Goal: Information Seeking & Learning: Check status

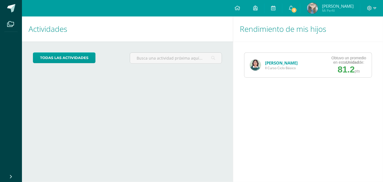
drag, startPoint x: 0, startPoint y: 0, endPoint x: 316, endPoint y: 62, distance: 322.0
click at [316, 62] on div "[PERSON_NAME] II Curso Ciclo Básico Obtuvo un promedio en esta Unidad de: 81.2 …" at bounding box center [308, 64] width 128 height 25
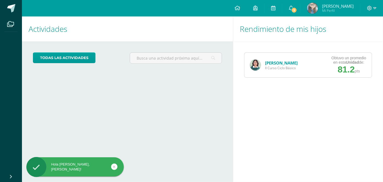
click at [260, 64] on img at bounding box center [255, 65] width 11 height 11
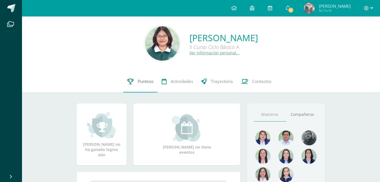
click at [137, 74] on link "Punteos" at bounding box center [140, 82] width 34 height 22
click at [142, 84] on link "Punteos" at bounding box center [140, 82] width 34 height 22
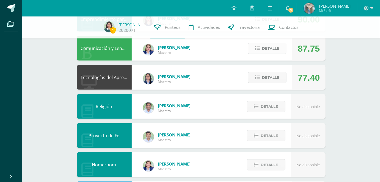
scroll to position [166, 0]
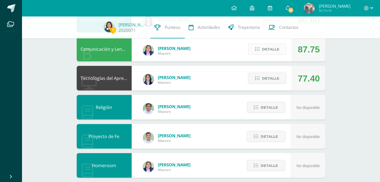
click at [272, 49] on span "Detalle" at bounding box center [270, 49] width 17 height 10
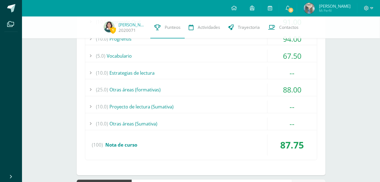
scroll to position [261, 0]
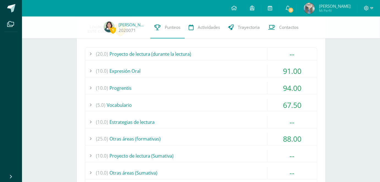
click at [207, 138] on div "(25.0) Otras áreas (formativas)" at bounding box center [201, 139] width 232 height 12
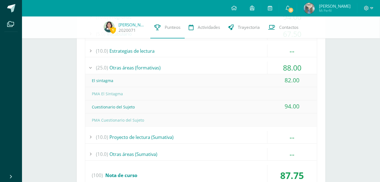
scroll to position [286, 0]
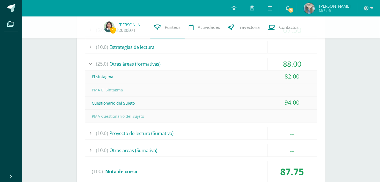
drag, startPoint x: 304, startPoint y: 101, endPoint x: 271, endPoint y: 100, distance: 32.4
click at [271, 100] on div "94.00" at bounding box center [291, 103] width 49 height 12
click at [363, 93] on div "1 Dulce Fuentes 2020071 Punteos Actividades Trayectoria Contactos Pendiente Uni…" at bounding box center [201, 118] width 358 height 774
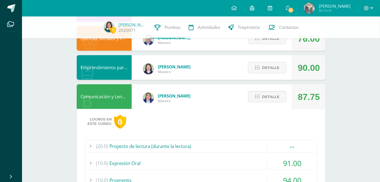
scroll to position [104, 0]
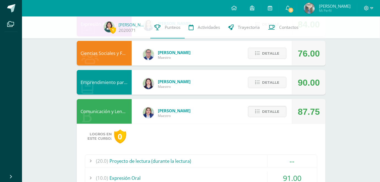
click at [194, 112] on div "Alma Foronda Maestro" at bounding box center [167, 112] width 70 height 22
click at [269, 115] on span "Detalle" at bounding box center [270, 112] width 17 height 10
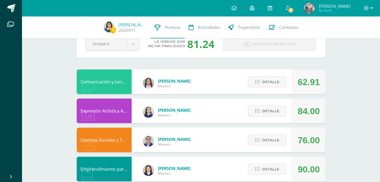
scroll to position [18, 0]
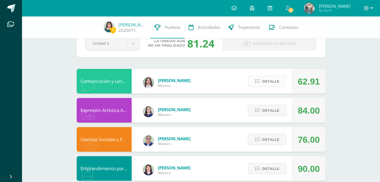
click at [267, 79] on span "Detalle" at bounding box center [270, 81] width 17 height 10
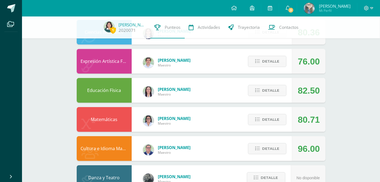
scroll to position [554, 0]
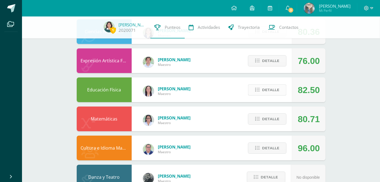
click at [272, 88] on span "Detalle" at bounding box center [270, 90] width 17 height 10
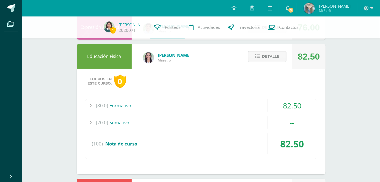
click at [265, 107] on div "(80.0) Formativo" at bounding box center [201, 105] width 232 height 12
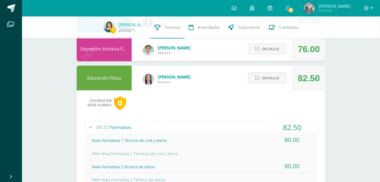
scroll to position [558, 0]
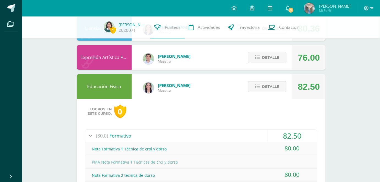
click at [278, 82] on span "Detalle" at bounding box center [270, 87] width 17 height 10
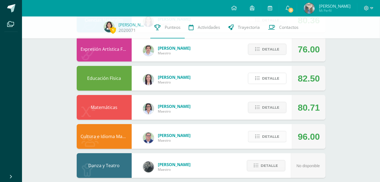
scroll to position [572, 0]
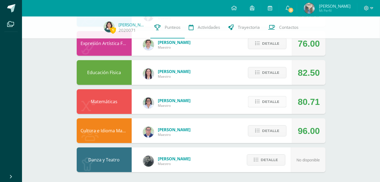
click at [269, 106] on button "Detalle" at bounding box center [267, 101] width 38 height 11
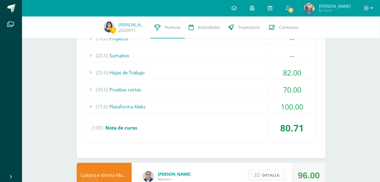
scroll to position [728, 0]
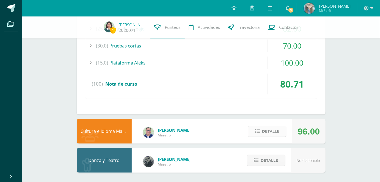
click at [266, 132] on span "Detalle" at bounding box center [270, 131] width 17 height 10
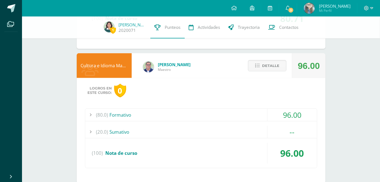
scroll to position [795, 0]
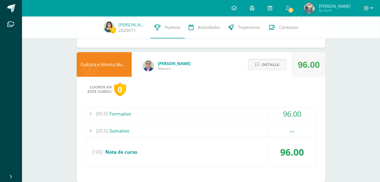
click at [215, 105] on div "Logros en este curso: 0 (80.0) Formativo 96.00 Mi historia en la feria" at bounding box center [201, 130] width 249 height 106
click at [216, 113] on div "(80.0) Formativo" at bounding box center [201, 114] width 232 height 12
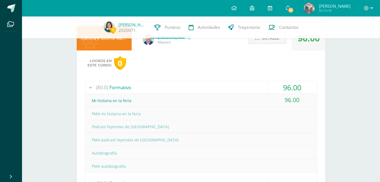
scroll to position [824, 0]
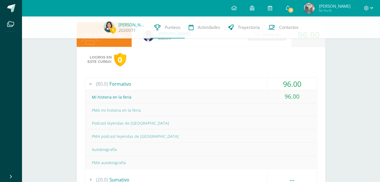
click at [205, 78] on div "(80.0) Formativo" at bounding box center [201, 84] width 232 height 12
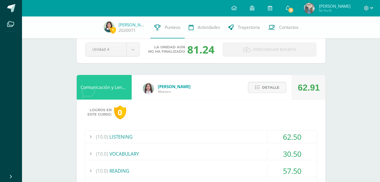
scroll to position [0, 0]
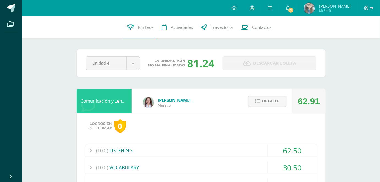
click at [278, 101] on span "Detalle" at bounding box center [270, 101] width 17 height 10
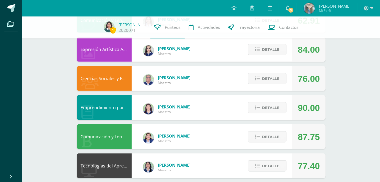
scroll to position [79, 0]
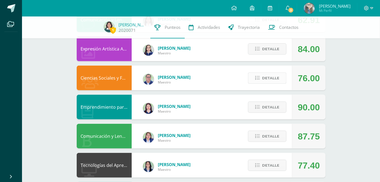
click at [267, 77] on span "Detalle" at bounding box center [270, 78] width 17 height 10
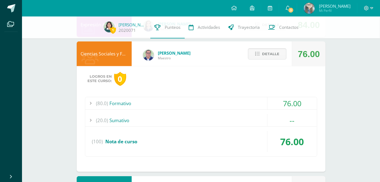
scroll to position [91, 0]
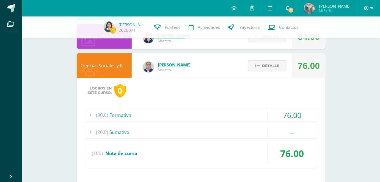
click at [267, 71] on button "Detalle" at bounding box center [267, 65] width 38 height 11
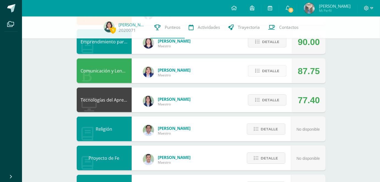
click at [274, 74] on span "Detalle" at bounding box center [270, 71] width 17 height 10
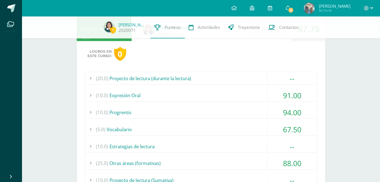
scroll to position [184, 0]
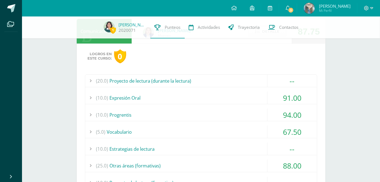
click at [181, 115] on div "(10.0) Progrentis" at bounding box center [201, 115] width 232 height 12
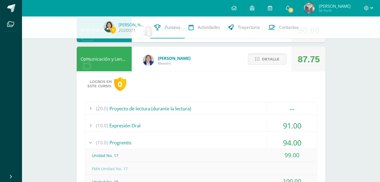
scroll to position [131, 0]
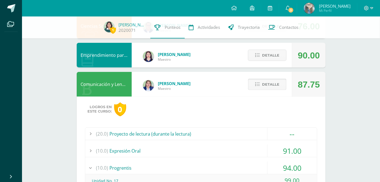
click at [266, 85] on span "Detalle" at bounding box center [270, 84] width 17 height 10
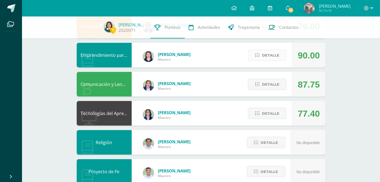
click at [269, 58] on span "Detalle" at bounding box center [270, 55] width 17 height 10
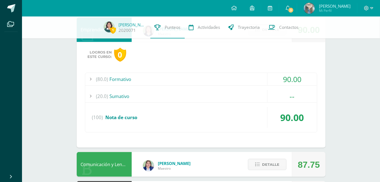
scroll to position [158, 0]
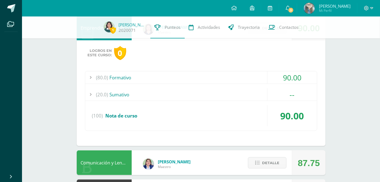
click at [267, 81] on div "90.00" at bounding box center [291, 77] width 49 height 12
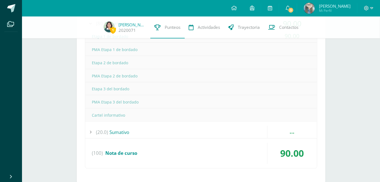
scroll to position [213, 0]
click at [207, 126] on div "(20.0) Sumativo" at bounding box center [201, 131] width 232 height 12
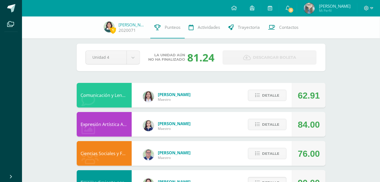
scroll to position [0, 0]
